Goal: Navigation & Orientation: Find specific page/section

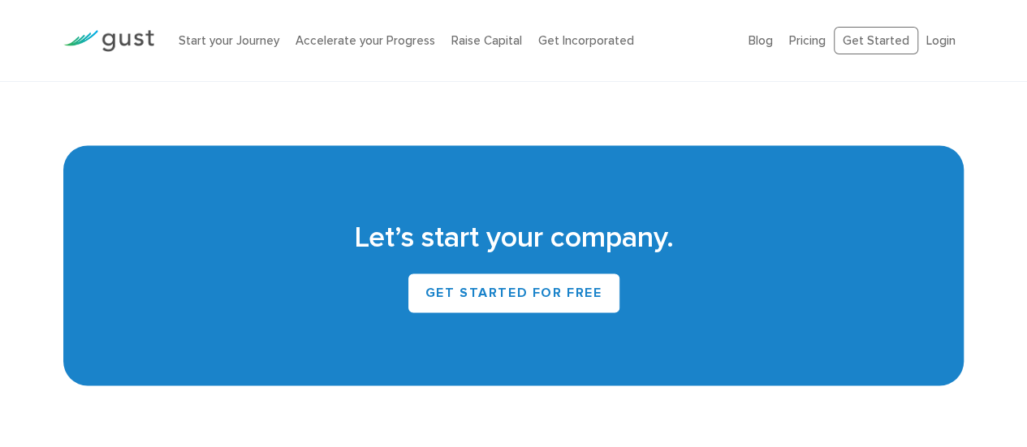
scroll to position [7525, 0]
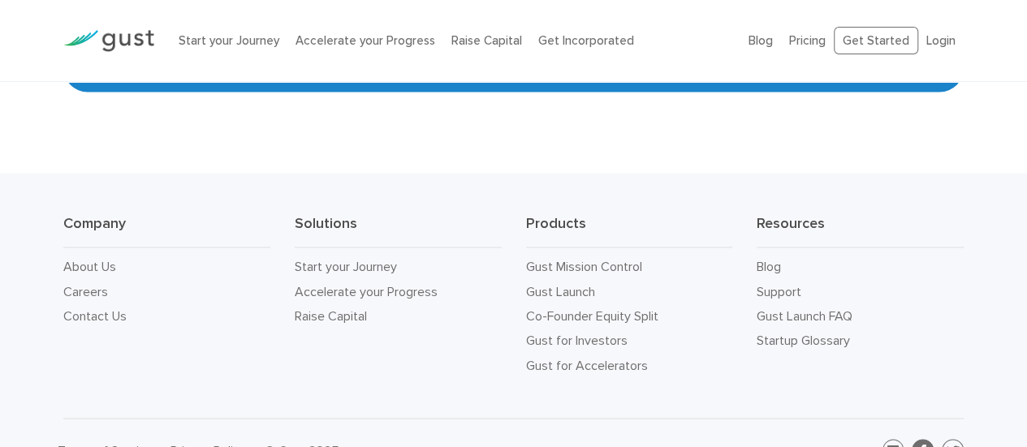
click at [922, 444] on icon at bounding box center [923, 450] width 6 height 13
click at [93, 258] on link "About Us" at bounding box center [89, 265] width 53 height 15
click at [101, 308] on link "Contact Us" at bounding box center [94, 315] width 63 height 15
click at [192, 442] on link "Privacy Policy" at bounding box center [207, 449] width 75 height 15
